Goal: Check status

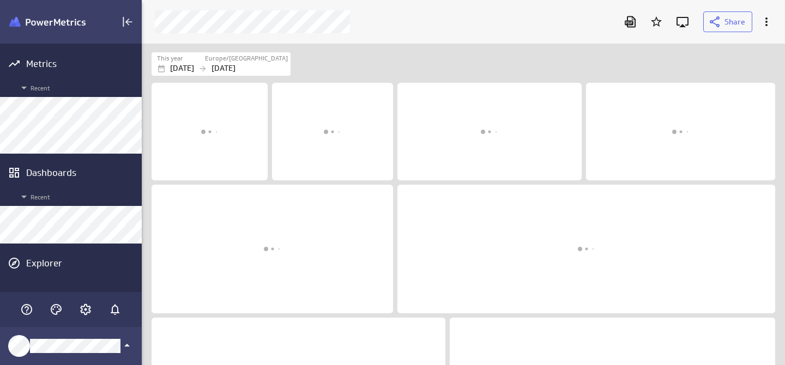
scroll to position [322, 644]
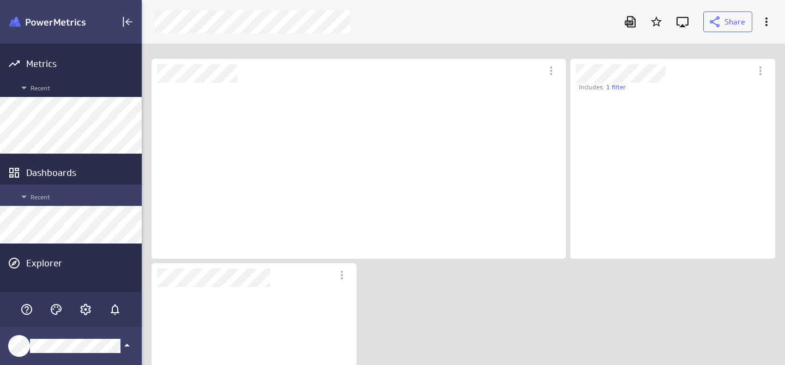
scroll to position [5, 5]
